Goal: Find specific page/section: Find specific page/section

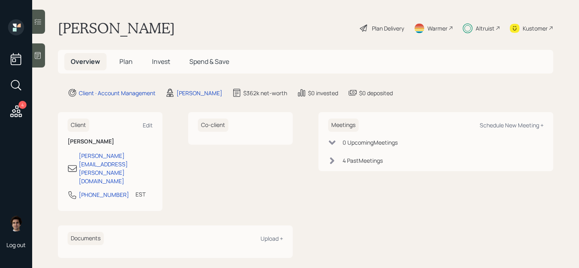
click at [25, 109] on div "4" at bounding box center [15, 69] width 19 height 101
click at [24, 105] on div "4" at bounding box center [22, 105] width 8 height 8
